Goal: Find specific page/section: Find specific page/section

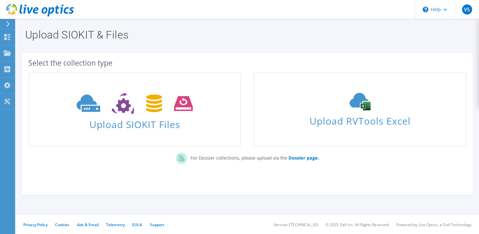
click at [5, 22] on div at bounding box center [6, 24] width 7 height 6
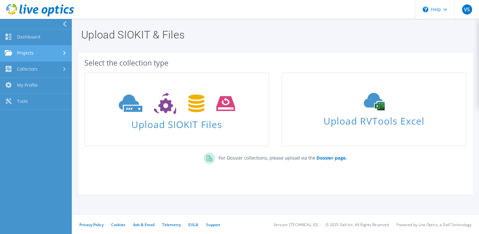
click at [50, 56] on link "Projects" at bounding box center [36, 53] width 72 height 16
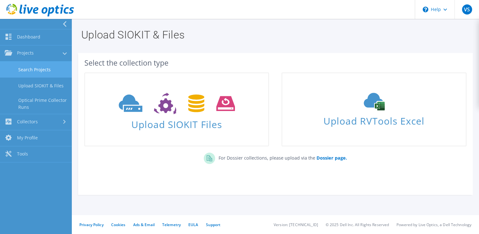
click at [49, 68] on link "Search Projects" at bounding box center [36, 69] width 72 height 16
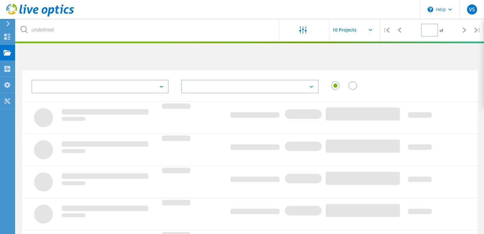
type input "1"
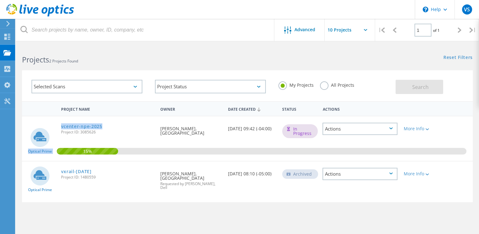
drag, startPoint x: 57, startPoint y: 124, endPoint x: 104, endPoint y: 125, distance: 46.6
click at [104, 125] on div "Optical Prime vcenter-npe-2025 Project ID: 3085626 Requested By Viq Syed, YORK …" at bounding box center [247, 138] width 451 height 44
copy div "Optical Prime vcenter-npe-2025"
